Goal: Check status: Check status

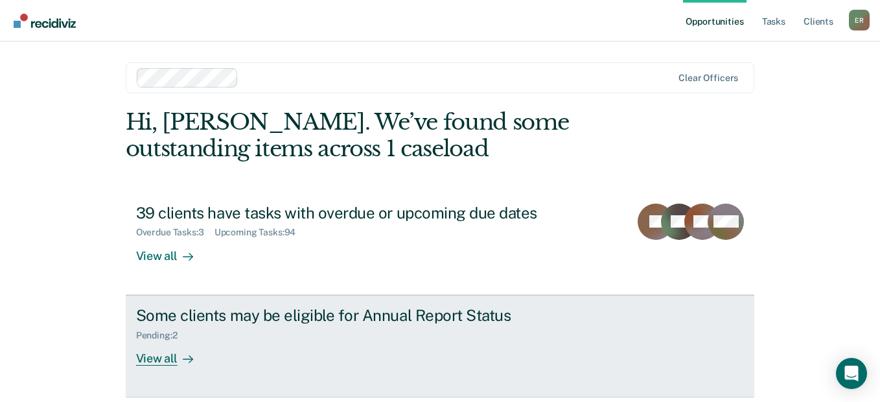
click at [164, 356] on div "View all" at bounding box center [172, 352] width 73 height 25
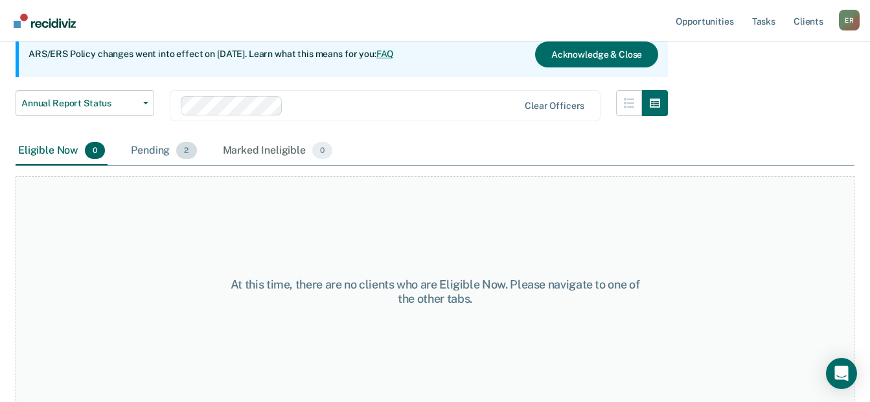
click at [154, 146] on div "Pending 2" at bounding box center [163, 151] width 71 height 29
